Goal: Information Seeking & Learning: Understand process/instructions

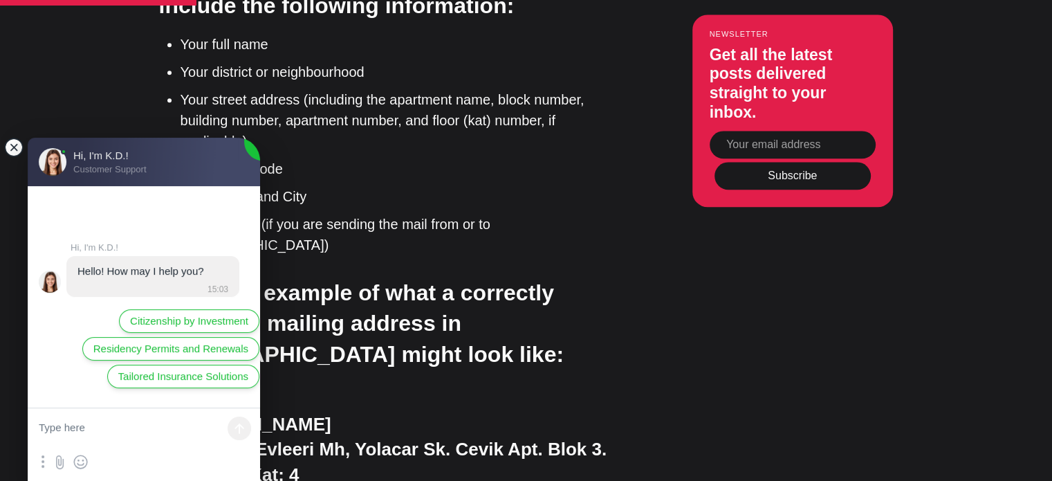
click at [10, 151] on jdiv at bounding box center [13, 147] width 19 height 19
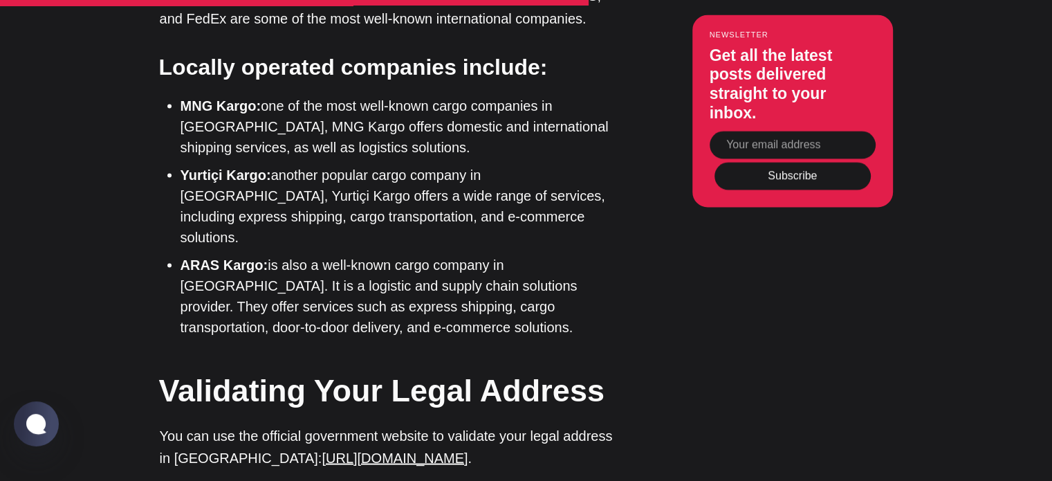
scroll to position [2697, 0]
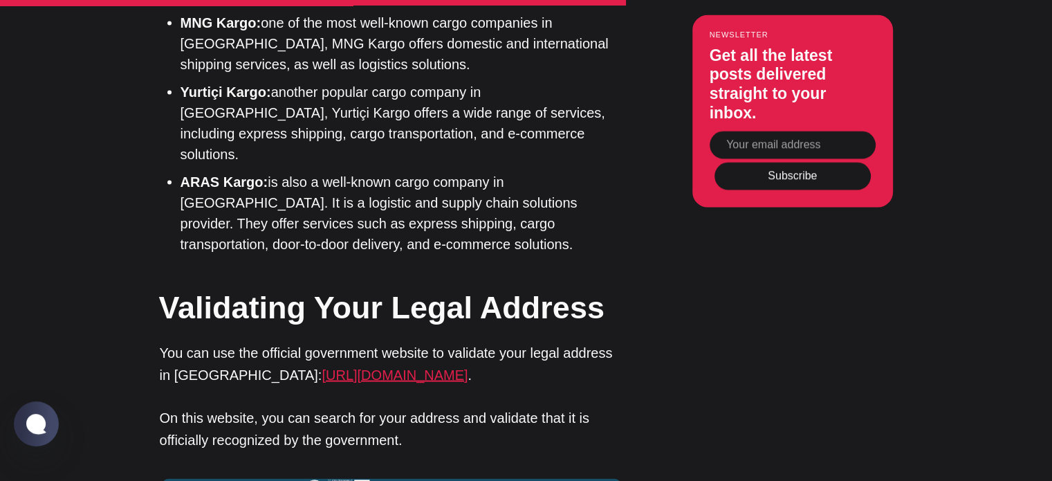
click at [326, 367] on link "[URL][DOMAIN_NAME]" at bounding box center [395, 374] width 146 height 15
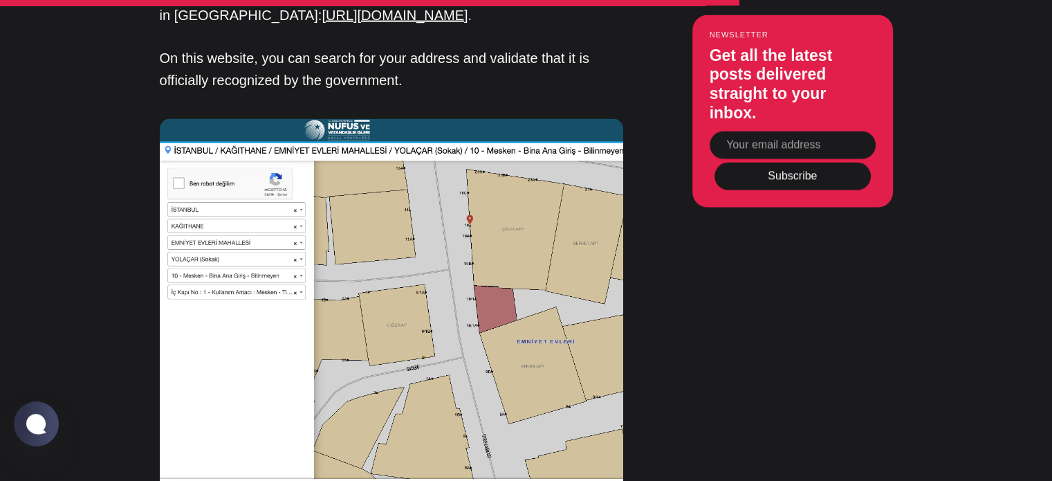
scroll to position [3042, 0]
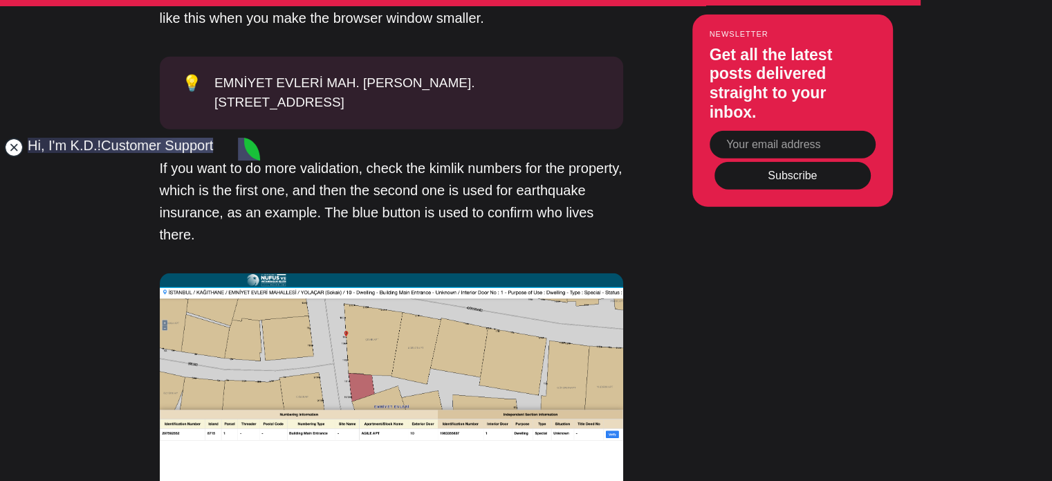
click at [19, 154] on jdiv at bounding box center [13, 147] width 19 height 19
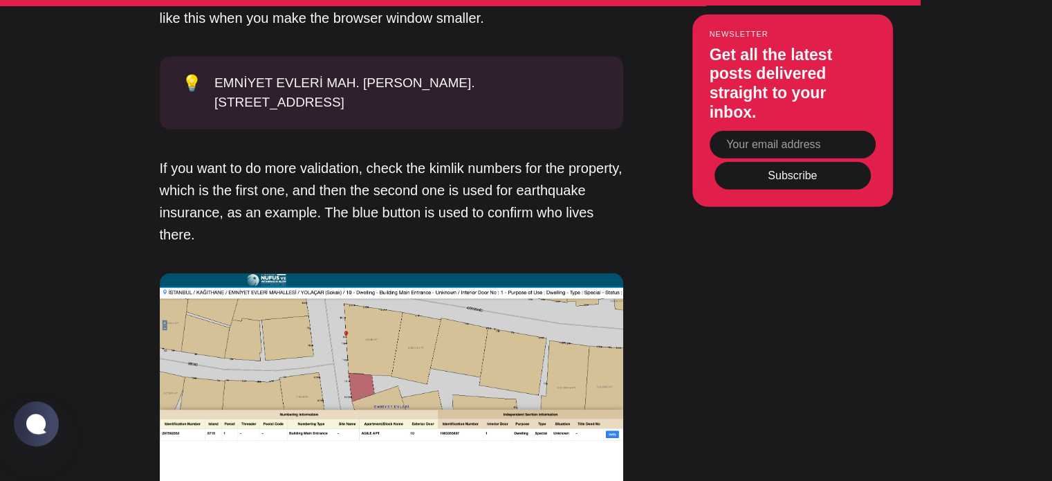
click at [299, 278] on img at bounding box center [391, 387] width 463 height 228
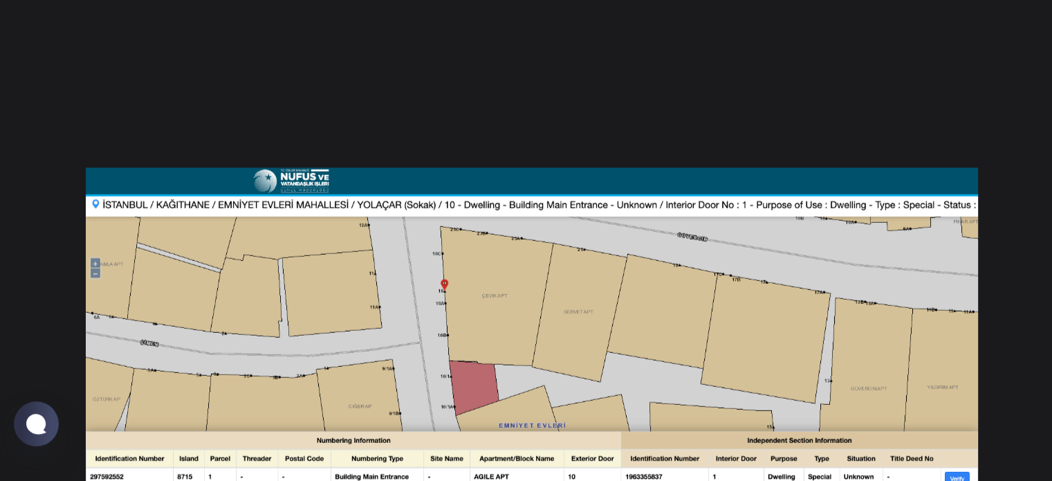
click at [1024, 260] on div at bounding box center [526, 240] width 1052 height 481
